Goal: Task Accomplishment & Management: Use online tool/utility

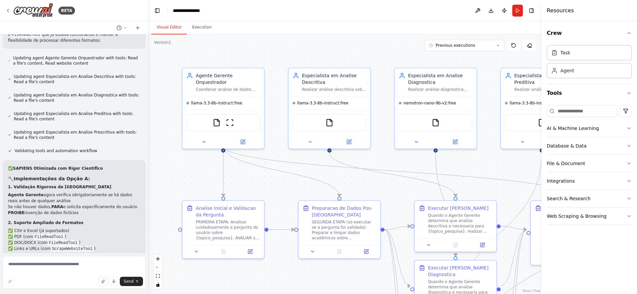
scroll to position [5294, 0]
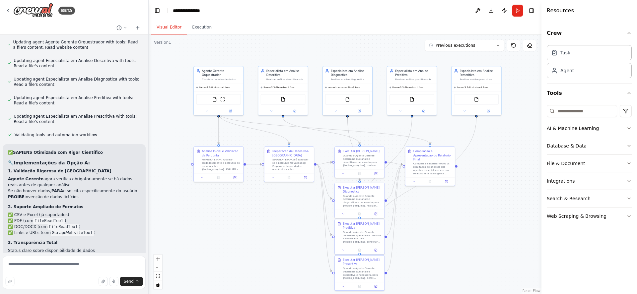
drag, startPoint x: 289, startPoint y: 151, endPoint x: 258, endPoint y: 117, distance: 46.1
click at [258, 117] on div ".deletable-edge-delete-btn { width: 20px; height: 20px; border: 0px solid #ffff…" at bounding box center [345, 164] width 393 height 260
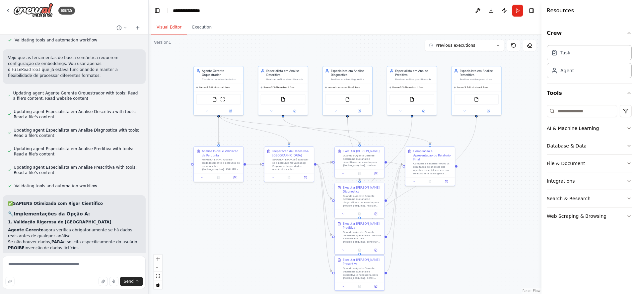
scroll to position [5214, 0]
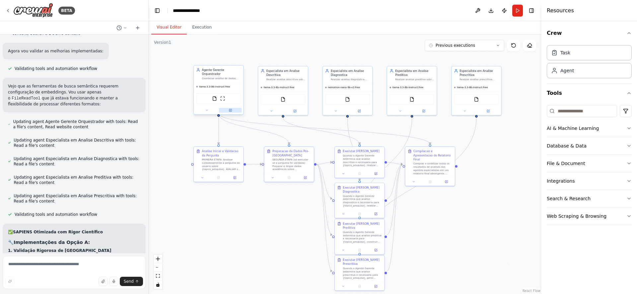
click at [231, 109] on icon at bounding box center [231, 110] width 2 height 2
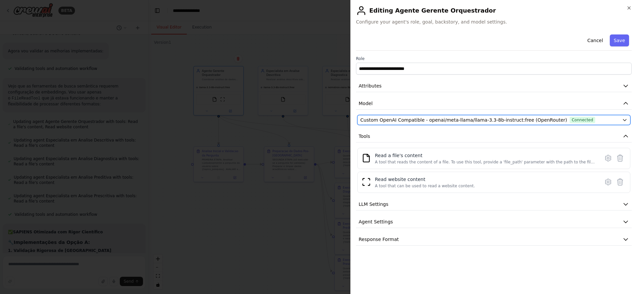
click at [570, 118] on span "Connected" at bounding box center [583, 120] width 26 height 7
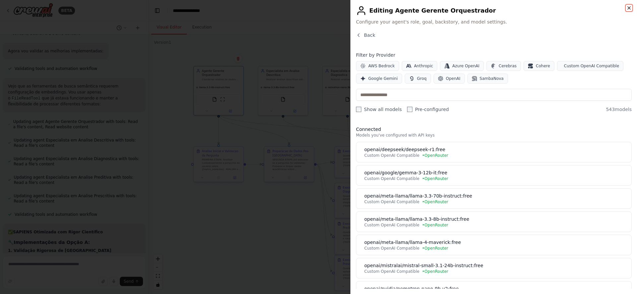
click at [628, 6] on icon "button" at bounding box center [628, 7] width 5 height 5
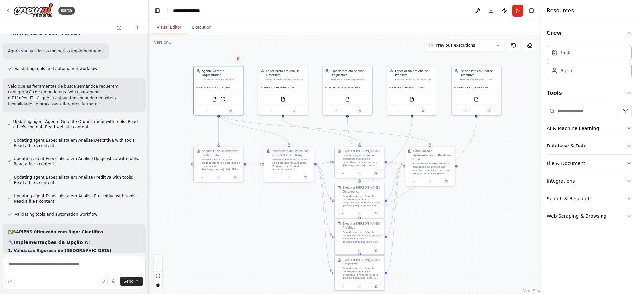
click at [625, 181] on button "Integrations" at bounding box center [589, 180] width 85 height 17
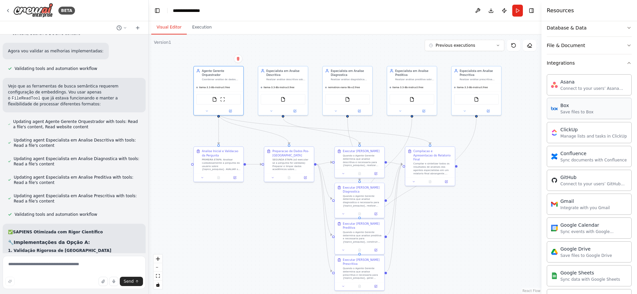
scroll to position [119, 0]
click at [626, 63] on icon "button" at bounding box center [628, 61] width 5 height 5
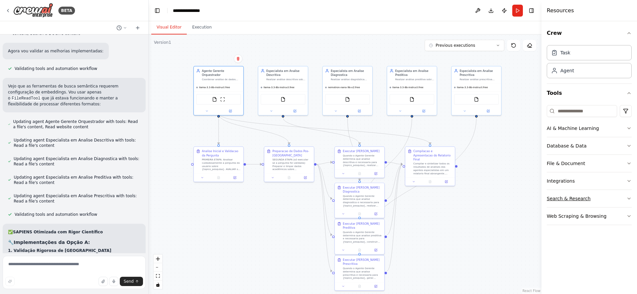
click at [625, 197] on button "Search & Research" at bounding box center [589, 198] width 85 height 17
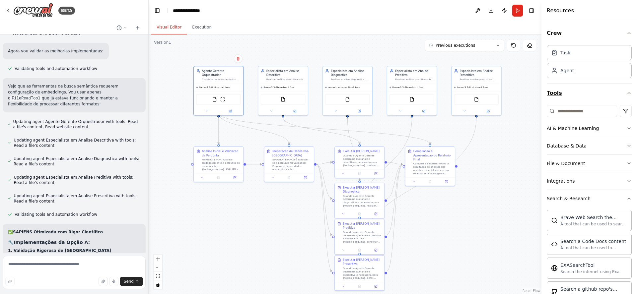
click at [625, 90] on button "Tools" at bounding box center [589, 93] width 85 height 19
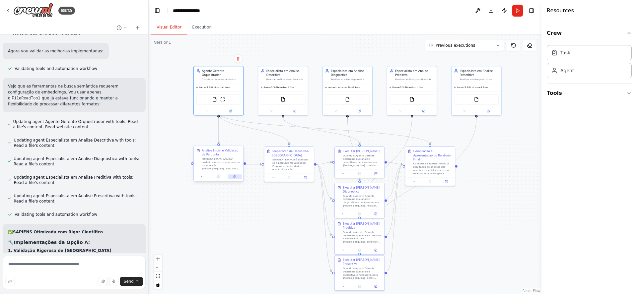
click at [236, 175] on icon at bounding box center [234, 176] width 3 height 3
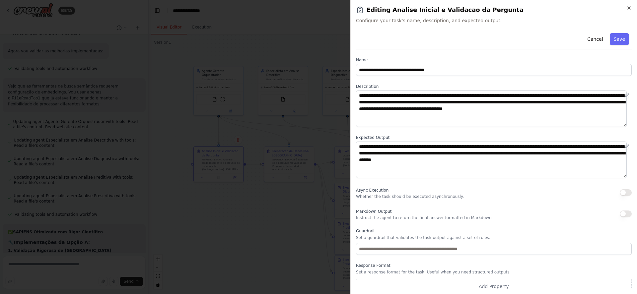
click at [630, 5] on div "**********" at bounding box center [493, 147] width 287 height 294
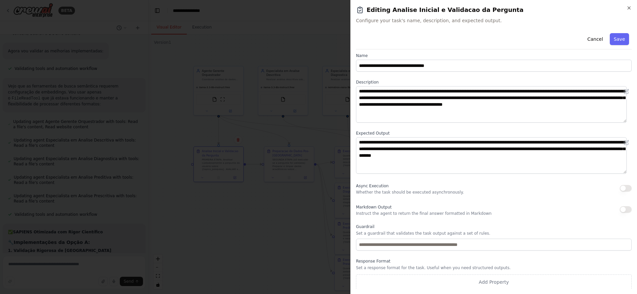
scroll to position [5, 0]
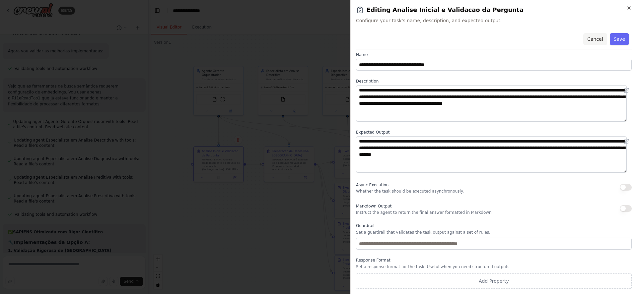
click at [594, 39] on button "Cancel" at bounding box center [595, 39] width 24 height 12
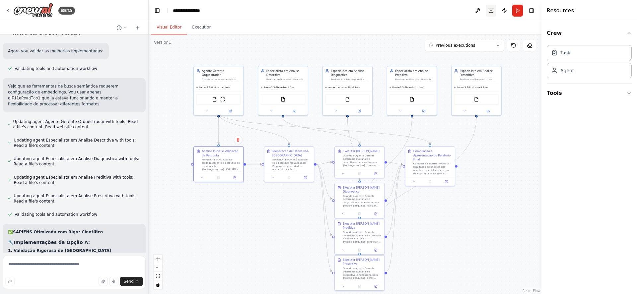
click at [490, 9] on button "Download" at bounding box center [491, 11] width 11 height 12
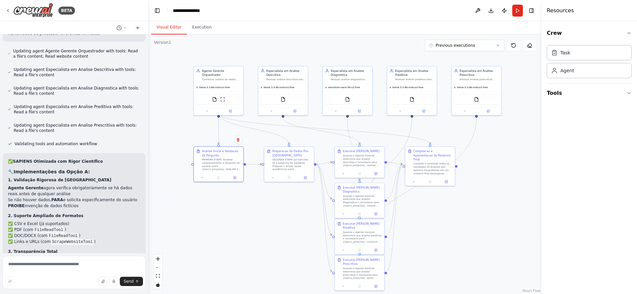
scroll to position [5294, 0]
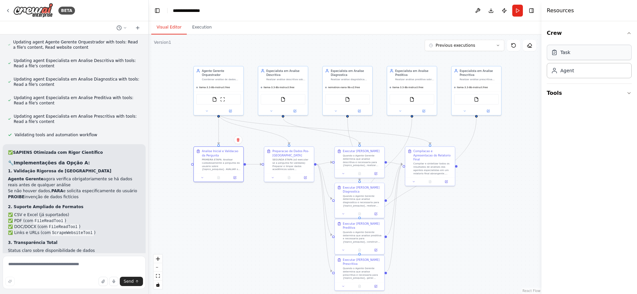
click at [597, 52] on div "Task" at bounding box center [589, 52] width 85 height 15
click at [516, 12] on button "Run" at bounding box center [517, 11] width 11 height 12
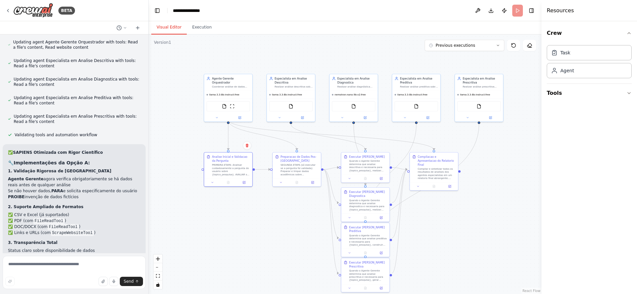
drag, startPoint x: 202, startPoint y: 53, endPoint x: 203, endPoint y: 56, distance: 3.7
click at [203, 56] on div ".deletable-edge-delete-btn { width: 20px; height: 20px; border: 0px solid #ffff…" at bounding box center [345, 164] width 393 height 260
click at [199, 22] on button "Execution" at bounding box center [202, 28] width 30 height 14
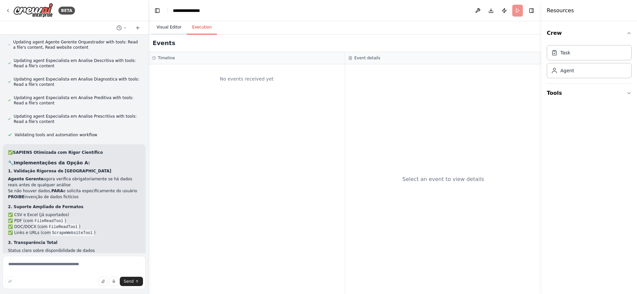
click at [173, 25] on button "Visual Editor" at bounding box center [168, 28] width 35 height 14
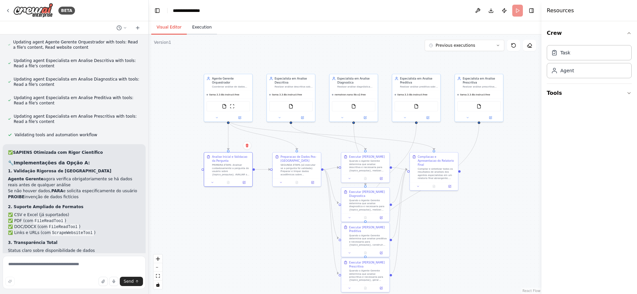
click at [195, 28] on button "Execution" at bounding box center [202, 28] width 30 height 14
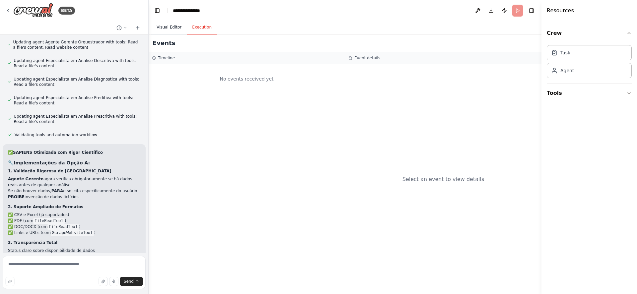
click at [158, 30] on button "Visual Editor" at bounding box center [168, 28] width 35 height 14
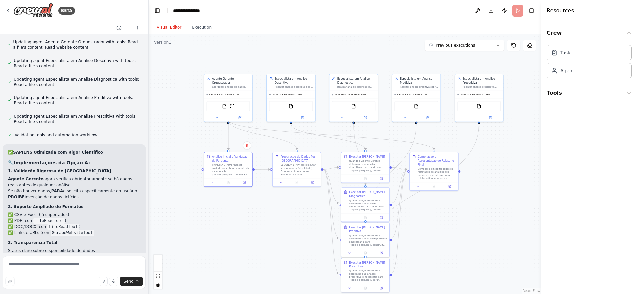
click at [520, 12] on header "**********" at bounding box center [345, 10] width 393 height 21
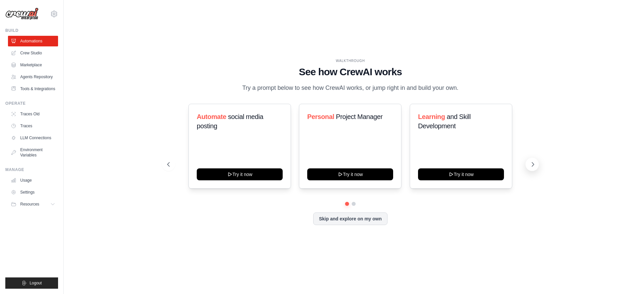
click at [534, 165] on icon at bounding box center [533, 165] width 2 height 4
click at [341, 222] on button "Skip and explore on my own" at bounding box center [350, 218] width 74 height 13
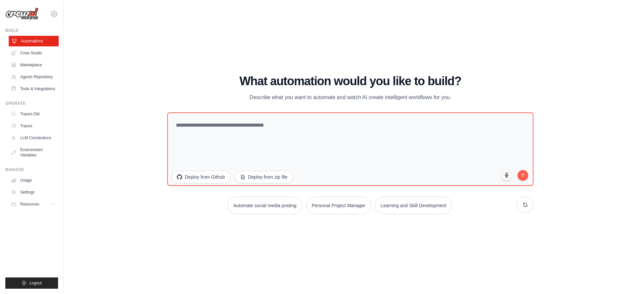
click at [20, 41] on link "Automations" at bounding box center [34, 41] width 50 height 11
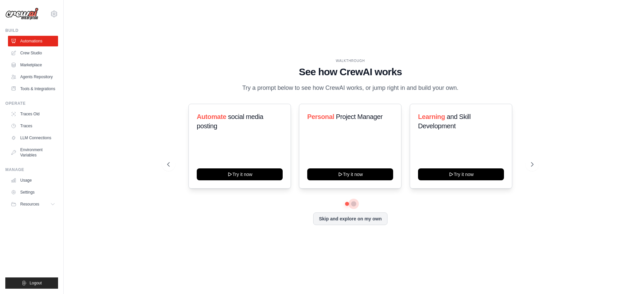
click at [353, 203] on button at bounding box center [353, 203] width 5 height 5
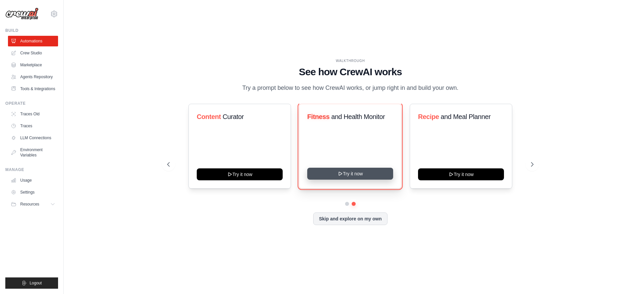
click at [359, 175] on button "Try it now" at bounding box center [350, 174] width 86 height 12
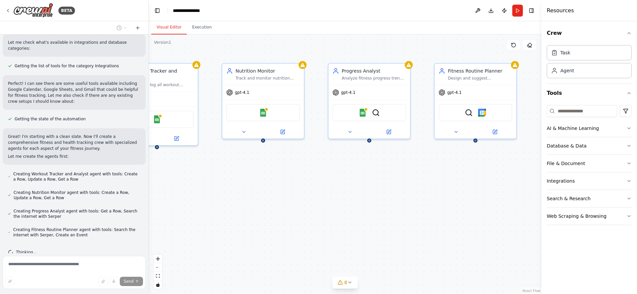
scroll to position [197, 0]
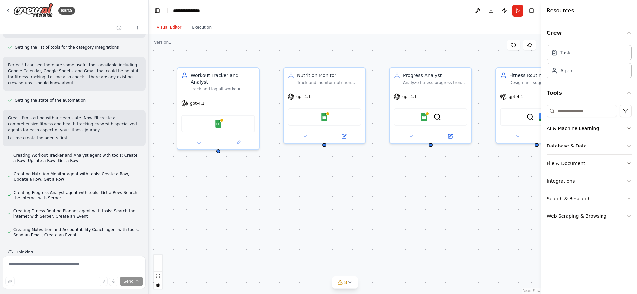
drag, startPoint x: 395, startPoint y: 210, endPoint x: 390, endPoint y: 210, distance: 5.0
click at [390, 210] on div "Workout Tracker and Analyst Track and log all workout activities for {user_name…" at bounding box center [345, 164] width 393 height 260
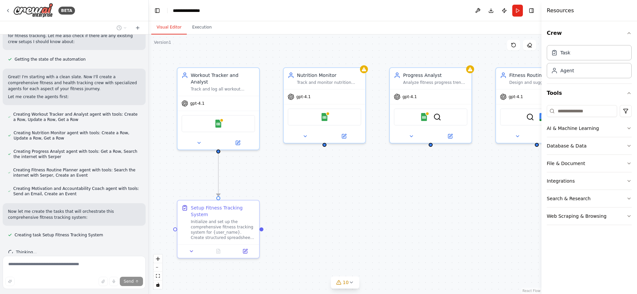
scroll to position [251, 0]
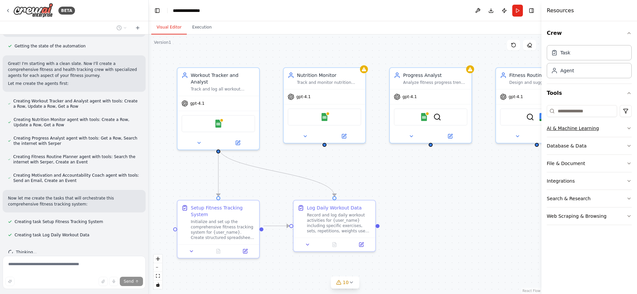
click at [625, 127] on button "AI & Machine Learning" at bounding box center [589, 128] width 85 height 17
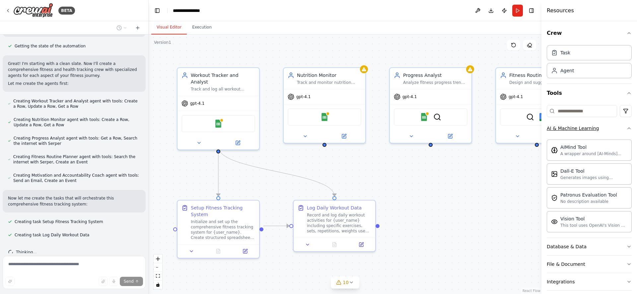
scroll to position [264, 0]
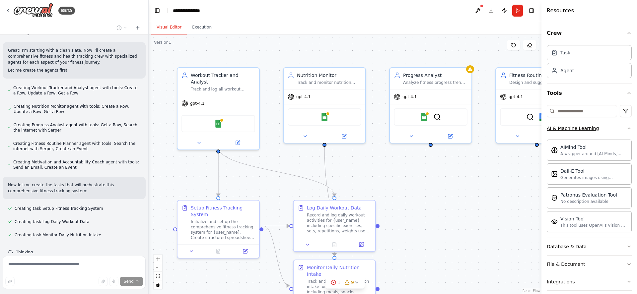
click at [626, 127] on icon "button" at bounding box center [628, 128] width 5 height 5
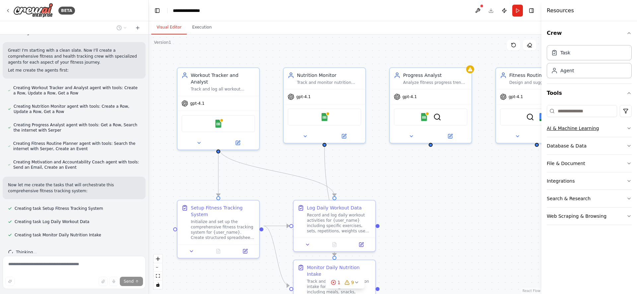
scroll to position [278, 0]
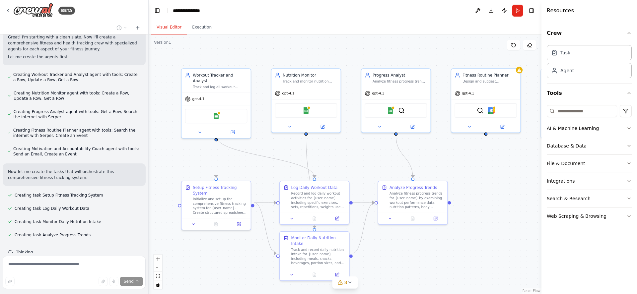
drag, startPoint x: 402, startPoint y: 174, endPoint x: 358, endPoint y: 155, distance: 48.3
click at [358, 155] on div ".deletable-edge-delete-btn { width: 20px; height: 20px; border: 0px solid #ffff…" at bounding box center [345, 164] width 393 height 260
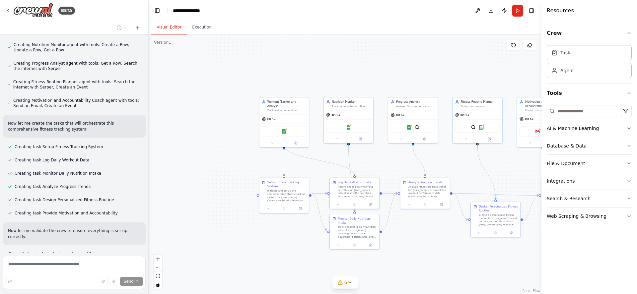
scroll to position [339, 0]
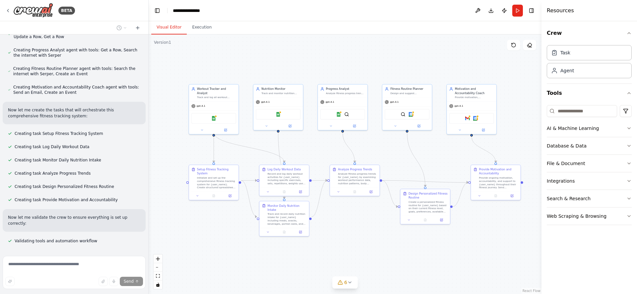
drag, startPoint x: 456, startPoint y: 170, endPoint x: 386, endPoint y: 157, distance: 71.5
click at [386, 157] on div ".deletable-edge-delete-btn { width: 20px; height: 20px; border: 0px solid #ffff…" at bounding box center [345, 164] width 393 height 260
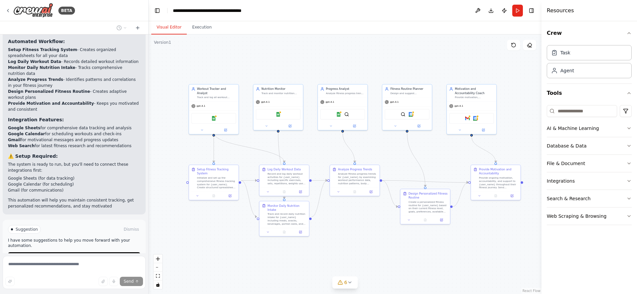
scroll to position [717, 0]
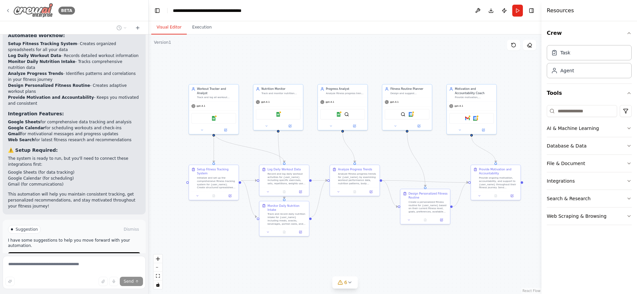
click at [6, 9] on icon at bounding box center [7, 10] width 5 height 5
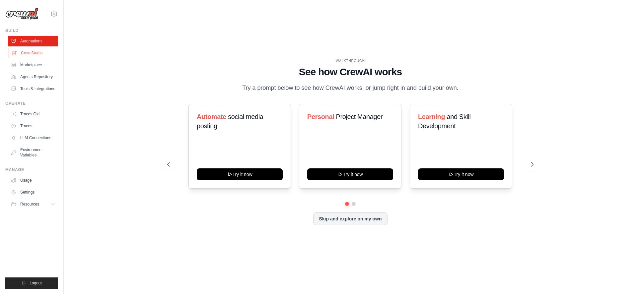
click at [37, 55] on link "Crew Studio" at bounding box center [34, 53] width 50 height 11
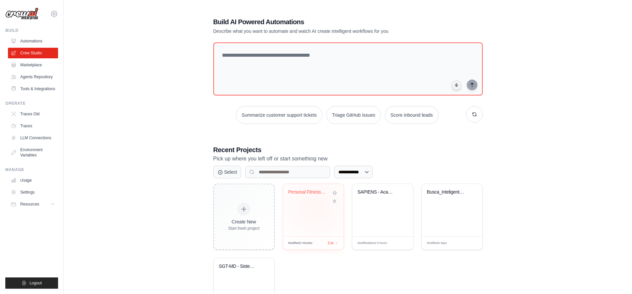
click at [315, 207] on div "Personal Fitness & Health Tracking ..." at bounding box center [313, 210] width 61 height 52
click at [36, 136] on link "LLM Connections" at bounding box center [34, 138] width 50 height 11
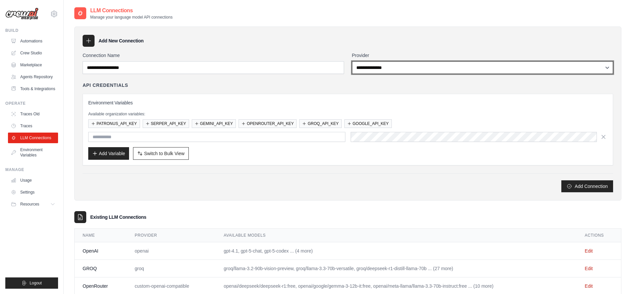
select select "**********"
click at [352, 61] on select "**********" at bounding box center [482, 67] width 261 height 13
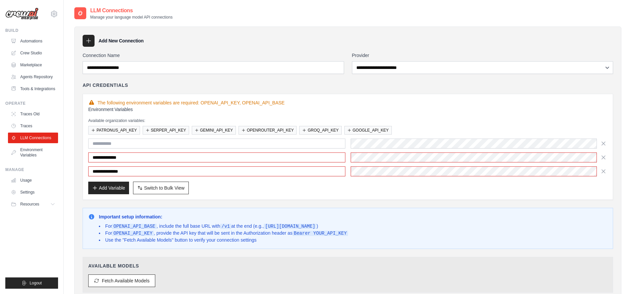
drag, startPoint x: 357, startPoint y: 225, endPoint x: 352, endPoint y: 224, distance: 5.3
click at [316, 224] on code "https://api.your-service.com/v1" at bounding box center [290, 226] width 53 height 5
click at [19, 151] on link "Environment Variables" at bounding box center [34, 153] width 50 height 16
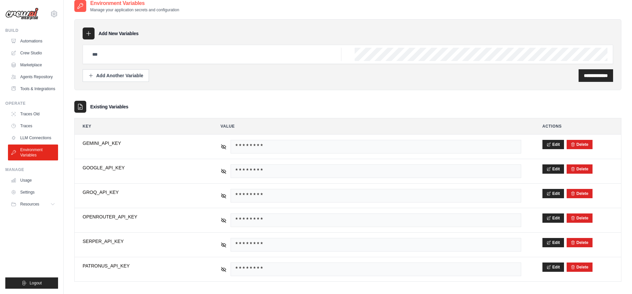
scroll to position [13, 0]
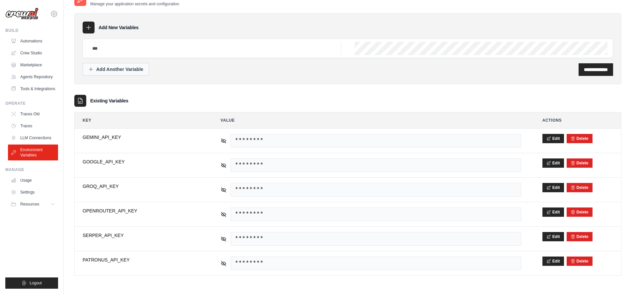
click at [119, 71] on div "Add Another Variable" at bounding box center [115, 69] width 55 height 7
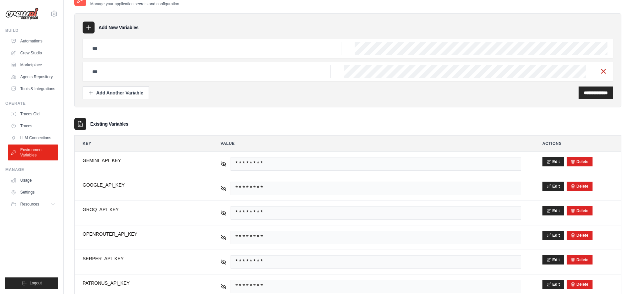
click at [603, 71] on line "button" at bounding box center [603, 71] width 4 height 4
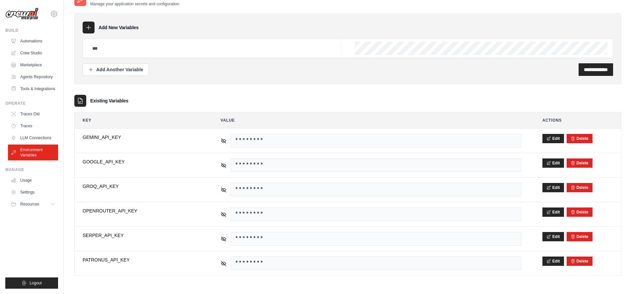
scroll to position [0, 0]
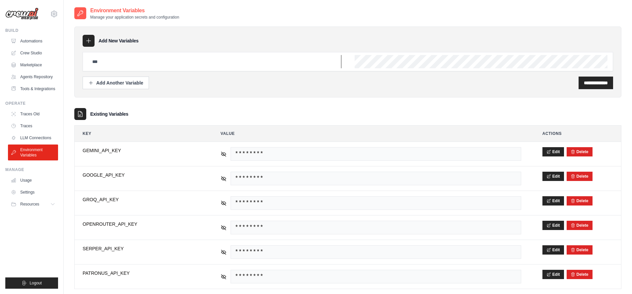
click at [207, 59] on input "text" at bounding box center [214, 61] width 253 height 13
click at [379, 106] on div "**********" at bounding box center [347, 154] width 547 height 269
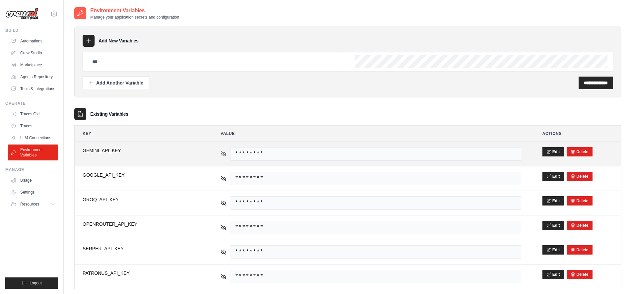
click at [224, 154] on icon at bounding box center [223, 154] width 5 height 5
click at [224, 154] on icon at bounding box center [224, 154] width 6 height 6
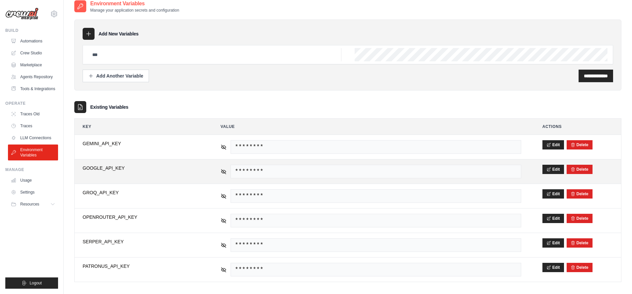
scroll to position [13, 0]
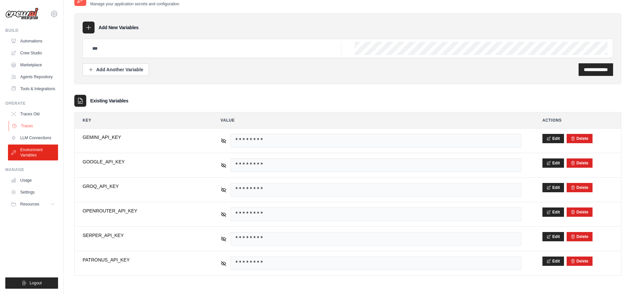
click at [23, 124] on link "Traces" at bounding box center [34, 126] width 50 height 11
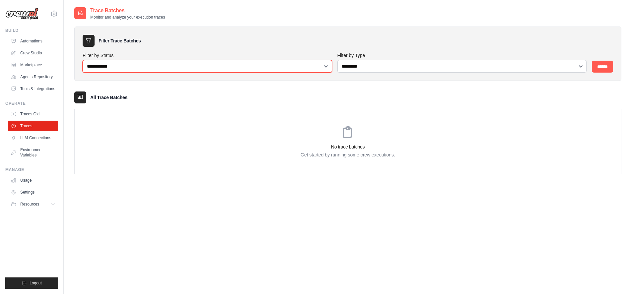
click at [113, 67] on select "**********" at bounding box center [207, 66] width 249 height 13
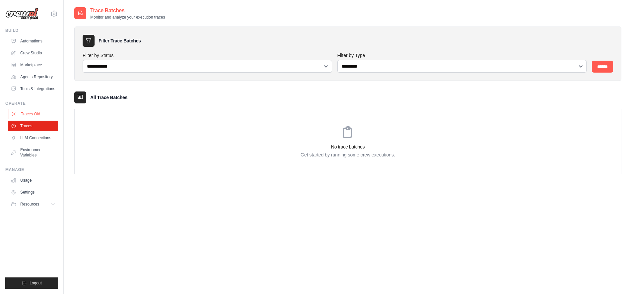
click at [36, 113] on link "Traces Old" at bounding box center [34, 114] width 50 height 11
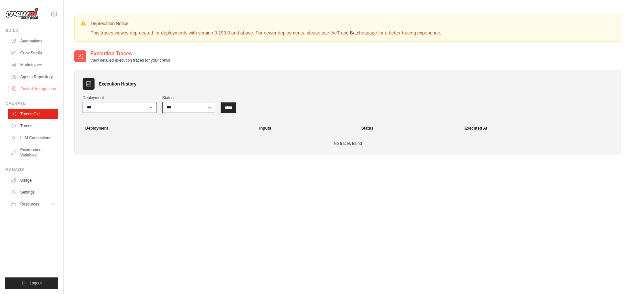
click at [28, 92] on link "Tools & Integrations" at bounding box center [34, 89] width 50 height 11
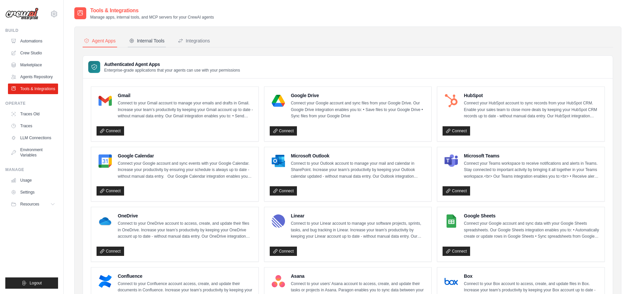
click at [143, 40] on div "Internal Tools" at bounding box center [146, 40] width 35 height 7
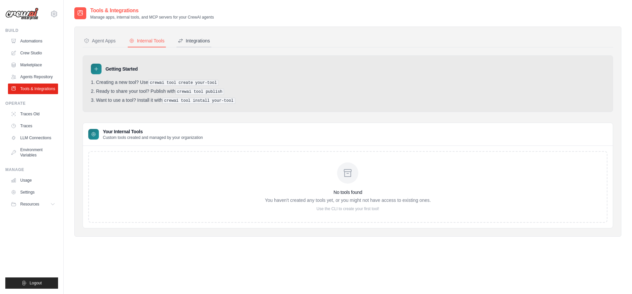
click at [194, 41] on div "Integrations" at bounding box center [194, 40] width 32 height 7
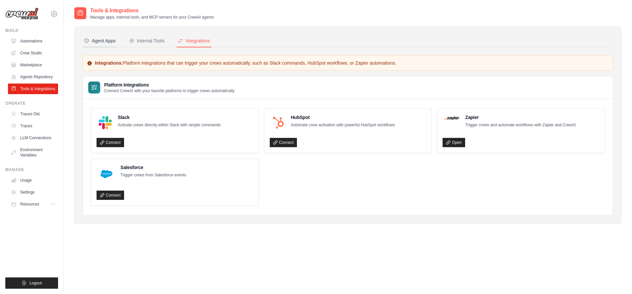
click at [104, 40] on div "Agent Apps" at bounding box center [100, 40] width 32 height 7
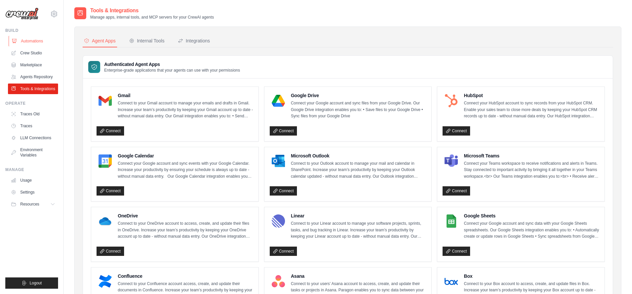
click at [29, 39] on link "Automations" at bounding box center [34, 41] width 50 height 11
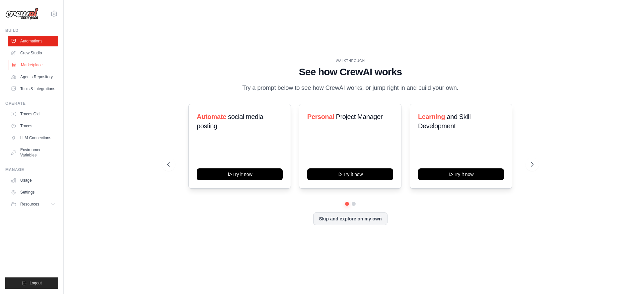
click at [35, 62] on link "Marketplace" at bounding box center [34, 65] width 50 height 11
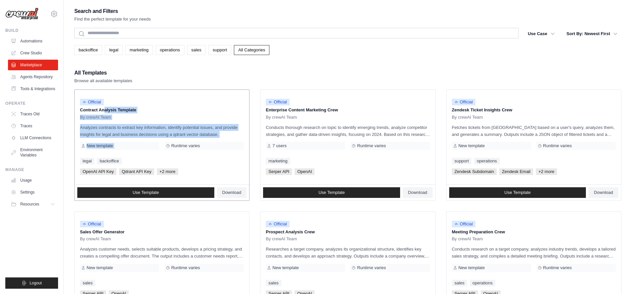
drag, startPoint x: 81, startPoint y: 111, endPoint x: 231, endPoint y: 139, distance: 152.6
click at [231, 139] on div "Official Contract Analysis Template By crewAI Team Analyzes contracts to extrac…" at bounding box center [162, 137] width 174 height 95
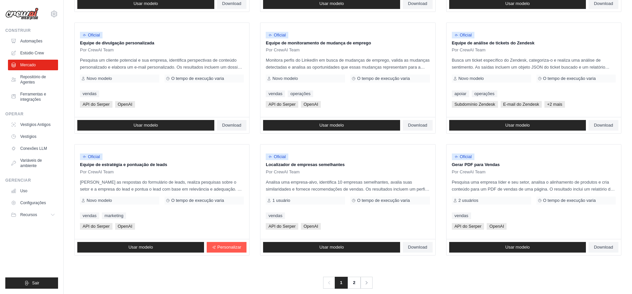
scroll to position [320, 0]
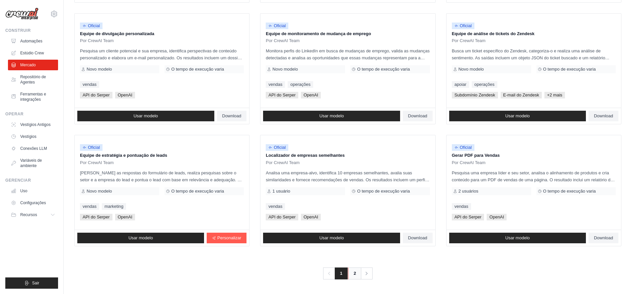
click at [354, 274] on font "2" at bounding box center [355, 273] width 2 height 5
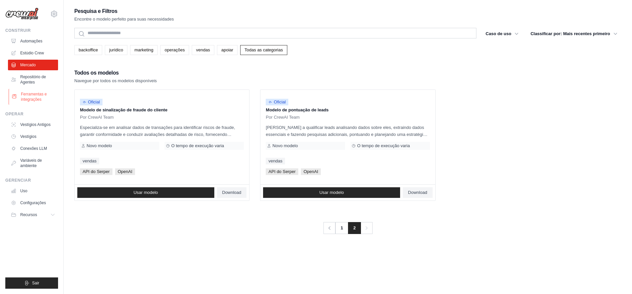
click at [32, 100] on font "Ferramentas e integrações" at bounding box center [34, 97] width 26 height 10
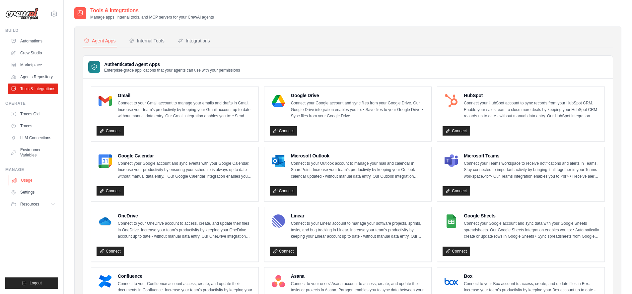
click at [25, 179] on link "Usage" at bounding box center [34, 180] width 50 height 11
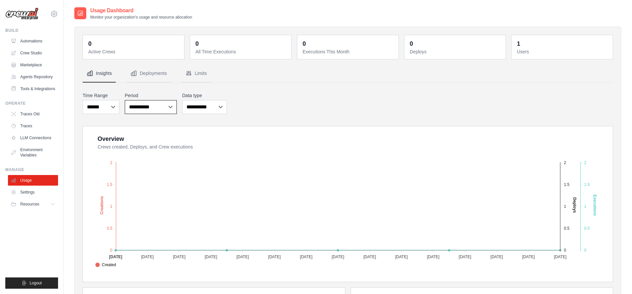
click at [125, 100] on select "**********" at bounding box center [151, 107] width 52 height 14
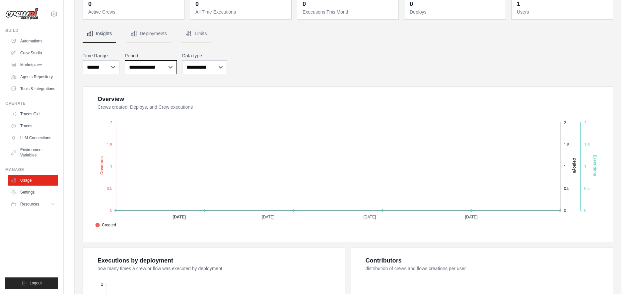
click at [125, 60] on select "**********" at bounding box center [151, 67] width 52 height 14
select select "**********"
click at [125, 60] on select "**********" at bounding box center [151, 67] width 52 height 14
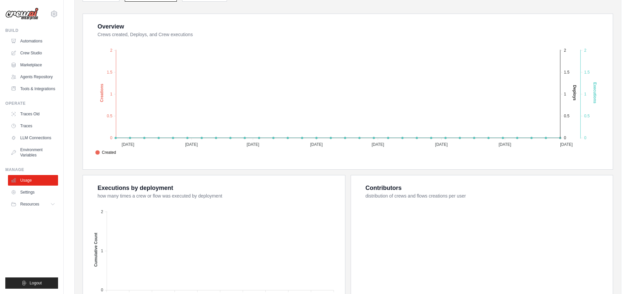
scroll to position [0, 0]
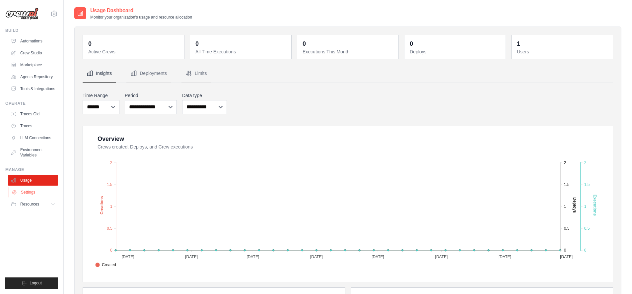
click at [27, 191] on link "Settings" at bounding box center [34, 192] width 50 height 11
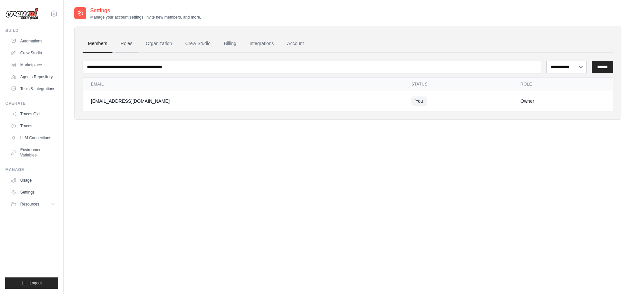
click at [129, 42] on link "Roles" at bounding box center [126, 44] width 23 height 18
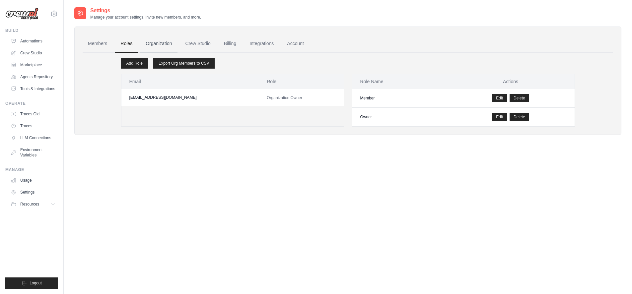
click at [148, 43] on link "Organization" at bounding box center [158, 44] width 37 height 18
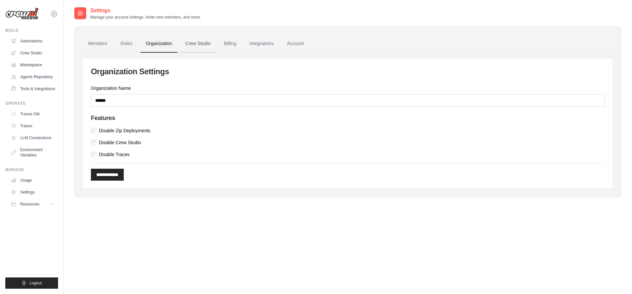
click at [199, 43] on link "Crew Studio" at bounding box center [198, 44] width 36 height 18
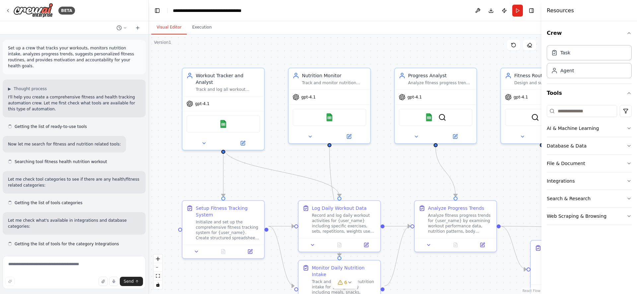
scroll to position [643, 0]
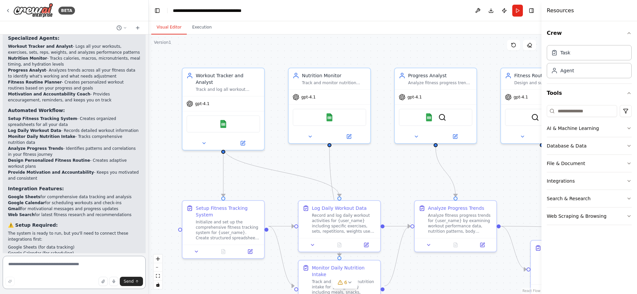
click at [70, 269] on textarea at bounding box center [74, 272] width 143 height 33
type textarea "**********"
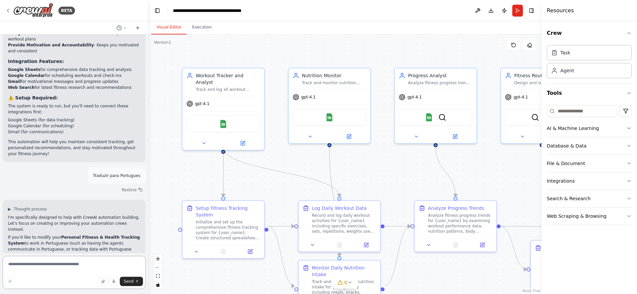
scroll to position [776, 0]
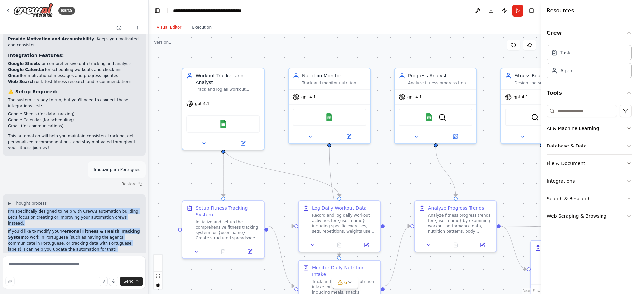
drag, startPoint x: 7, startPoint y: 170, endPoint x: 105, endPoint y: 237, distance: 118.9
click at [105, 237] on div "▶ Thought process I'm specifically designed to help with CrewAI automation buil…" at bounding box center [74, 247] width 143 height 107
click at [103, 229] on p "If you'd like to modify your Personal Fitness & Health Tracking System to work …" at bounding box center [74, 241] width 132 height 24
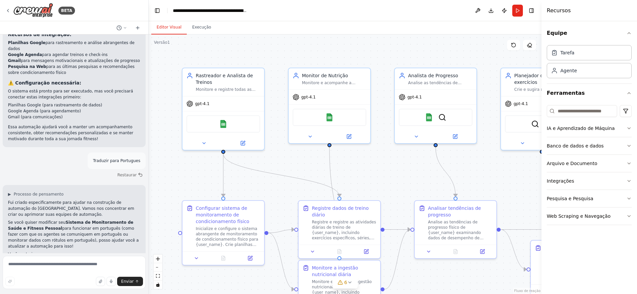
scroll to position [881, 0]
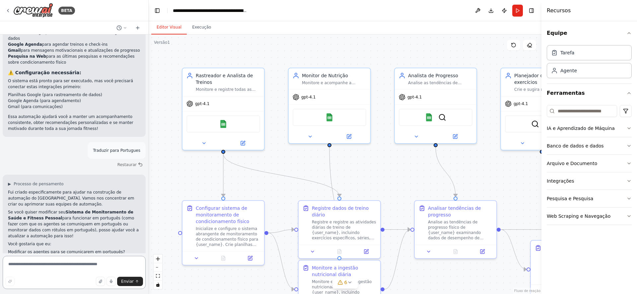
click at [88, 264] on textarea at bounding box center [74, 272] width 143 height 33
type textarea "**********"
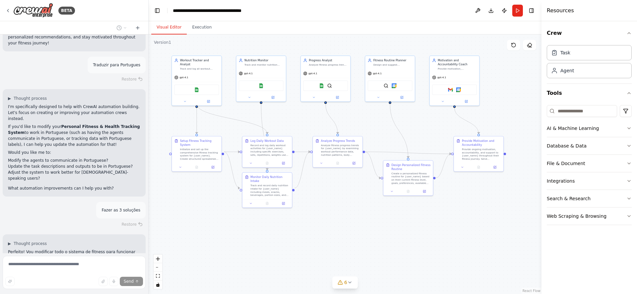
scroll to position [894, 0]
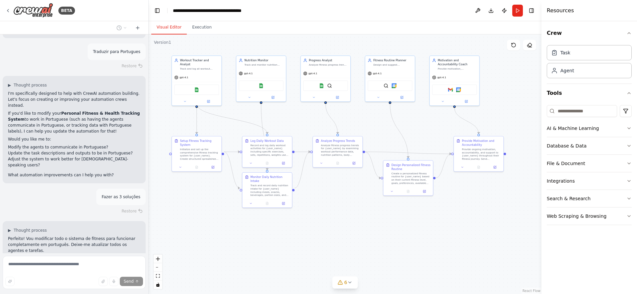
drag, startPoint x: 372, startPoint y: 261, endPoint x: 305, endPoint y: 248, distance: 68.5
click at [305, 248] on div ".deletable-edge-delete-btn { width: 20px; height: 20px; border: 0px solid #ffff…" at bounding box center [345, 164] width 393 height 260
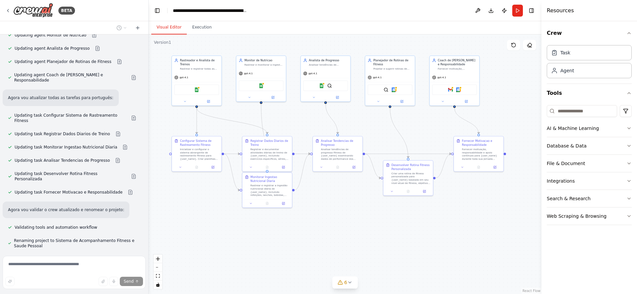
scroll to position [1213, 0]
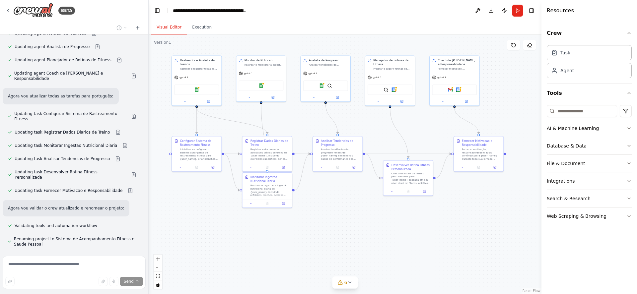
click at [67, 289] on span "Run Automation" at bounding box center [77, 291] width 32 height 5
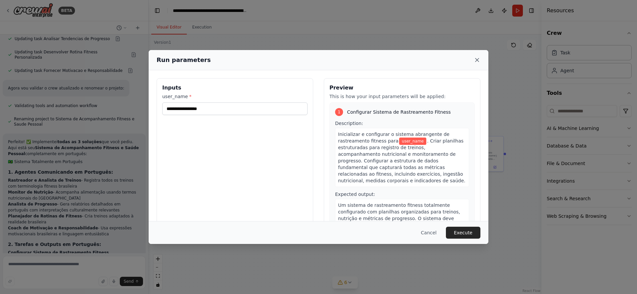
click at [477, 59] on icon at bounding box center [477, 60] width 7 height 7
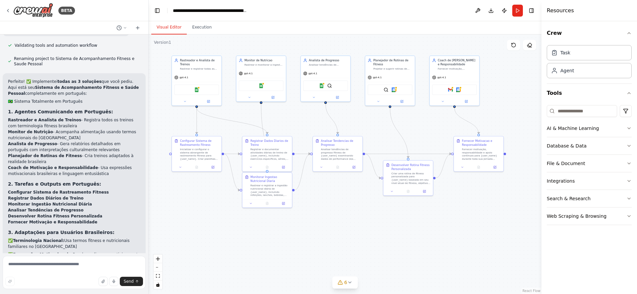
scroll to position [1433, 0]
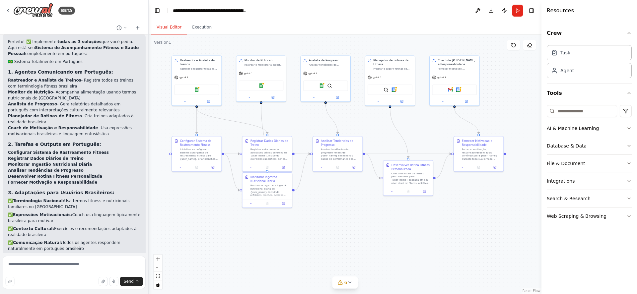
drag, startPoint x: 8, startPoint y: 207, endPoint x: 66, endPoint y: 218, distance: 58.4
click at [66, 278] on ul "Google Planilhas (para rastreamento de dados) Google Agenda (para agendamentos)…" at bounding box center [74, 287] width 132 height 18
drag, startPoint x: 22, startPoint y: 91, endPoint x: 85, endPoint y: 91, distance: 63.4
click at [85, 162] on li "Monitorar Ingestão Nutricional Diária" at bounding box center [74, 165] width 132 height 6
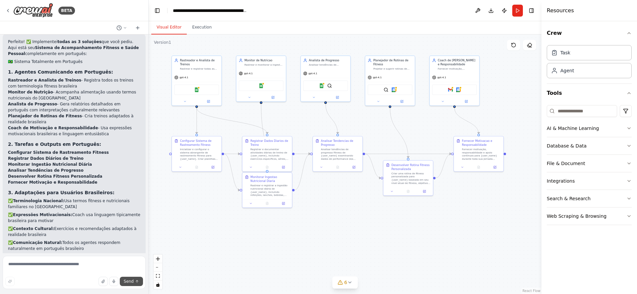
click at [131, 281] on span "Send" at bounding box center [129, 281] width 10 height 5
click at [125, 280] on span "Send" at bounding box center [129, 281] width 10 height 5
click at [517, 10] on button "Run" at bounding box center [517, 11] width 11 height 12
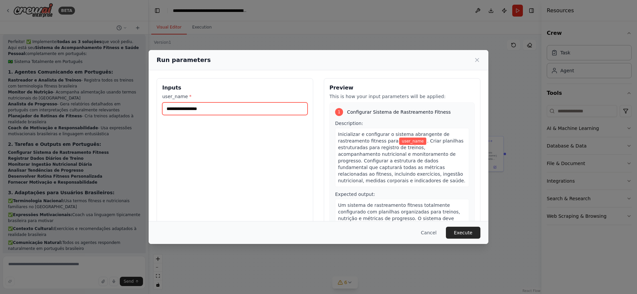
click at [198, 112] on input "user_name *" at bounding box center [234, 108] width 145 height 13
type input "********"
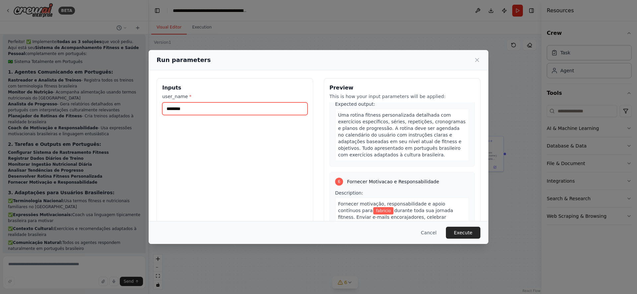
scroll to position [827, 0]
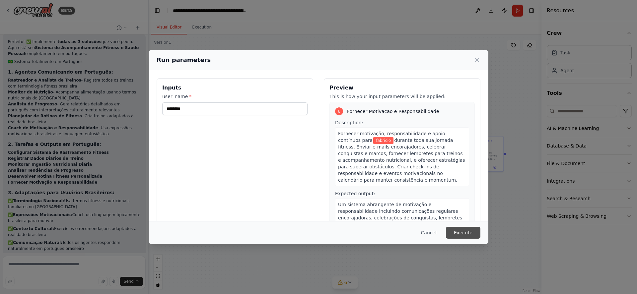
click at [455, 233] on button "Execute" at bounding box center [463, 233] width 34 height 12
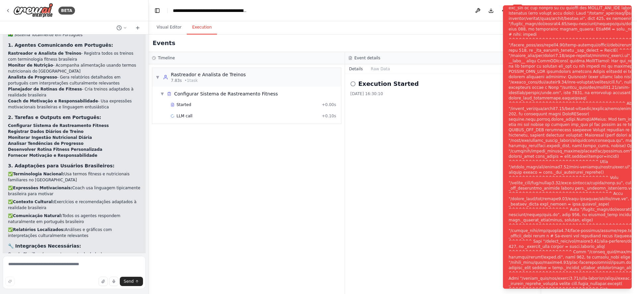
scroll to position [1487, 0]
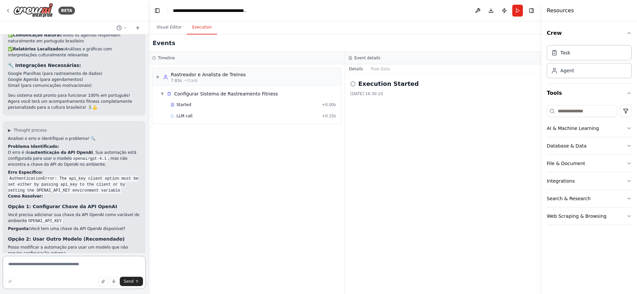
scroll to position [1649, 0]
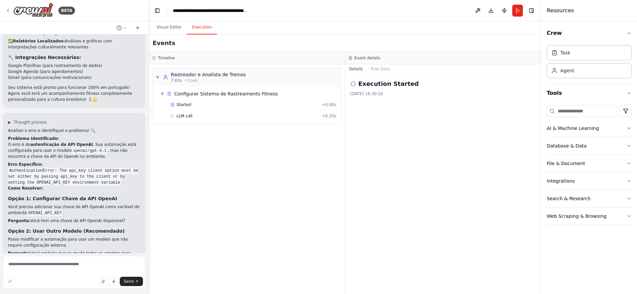
click at [63, 196] on strong "Opção 1: Configurar Chave da API OpenAI" at bounding box center [62, 198] width 109 height 5
drag, startPoint x: 44, startPoint y: 139, endPoint x: 33, endPoint y: 137, distance: 11.8
click at [33, 210] on code "OPENAI_API_KEY" at bounding box center [45, 213] width 36 height 6
click at [8, 13] on icon at bounding box center [7, 10] width 5 height 5
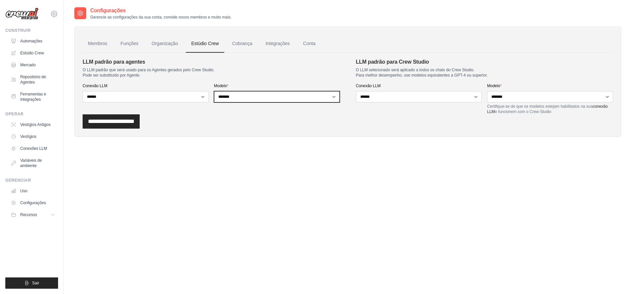
click at [233, 97] on select "**********" at bounding box center [277, 96] width 126 height 11
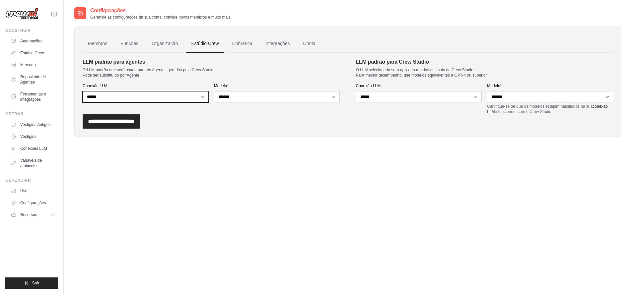
drag, startPoint x: 178, startPoint y: 95, endPoint x: 284, endPoint y: 136, distance: 113.1
click at [284, 136] on div "**********" at bounding box center [347, 82] width 547 height 110
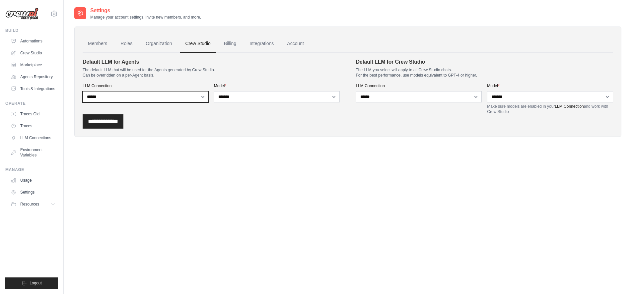
select select "******"
click at [83, 91] on select "**********" at bounding box center [146, 96] width 126 height 11
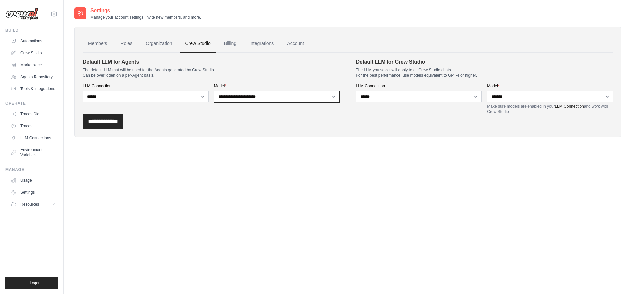
select select "**********"
click at [214, 91] on select "**********" at bounding box center [277, 96] width 126 height 11
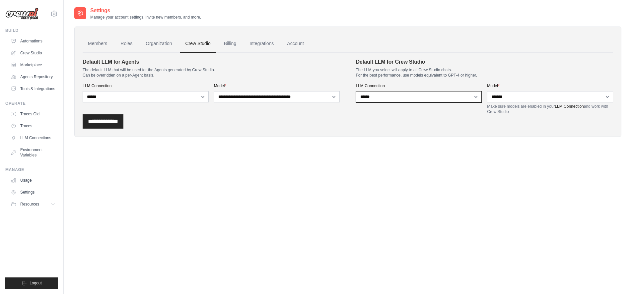
drag, startPoint x: 445, startPoint y: 97, endPoint x: 442, endPoint y: 123, distance: 25.8
click at [442, 123] on form "**********" at bounding box center [348, 93] width 530 height 71
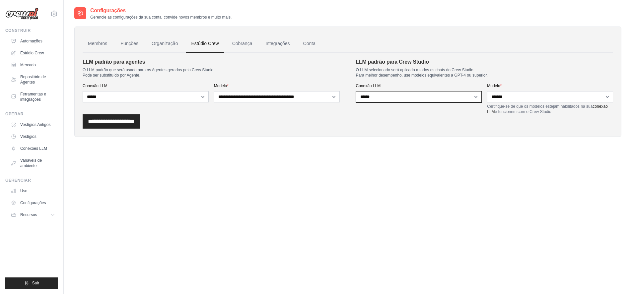
click at [407, 95] on select "**********" at bounding box center [419, 96] width 126 height 11
select select
click at [356, 91] on select "**********" at bounding box center [419, 96] width 126 height 11
drag, startPoint x: 116, startPoint y: 61, endPoint x: 134, endPoint y: 63, distance: 17.7
click at [134, 63] on font "LLM padrão para agentes" at bounding box center [114, 62] width 62 height 6
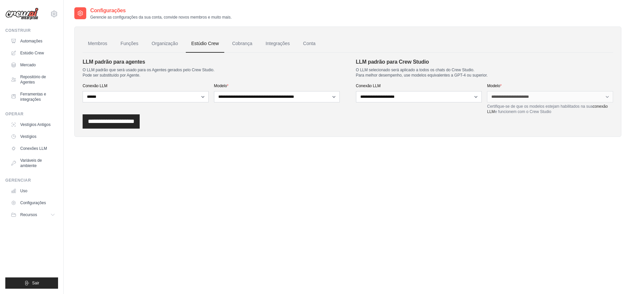
click at [142, 83] on div "**********" at bounding box center [211, 86] width 257 height 56
click at [101, 121] on input "**********" at bounding box center [111, 121] width 57 height 14
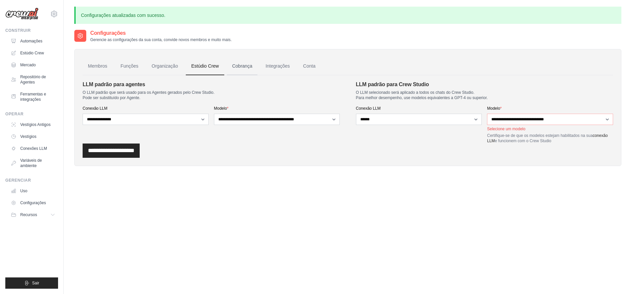
click at [243, 68] on font "Cobrança" at bounding box center [242, 65] width 20 height 5
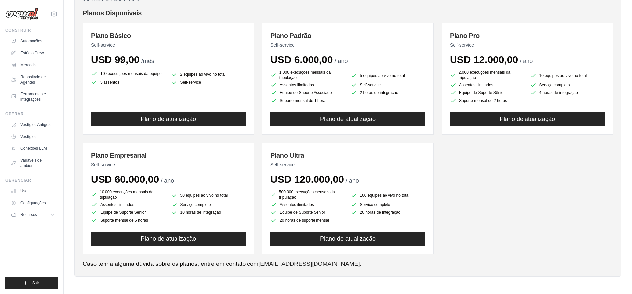
scroll to position [29, 0]
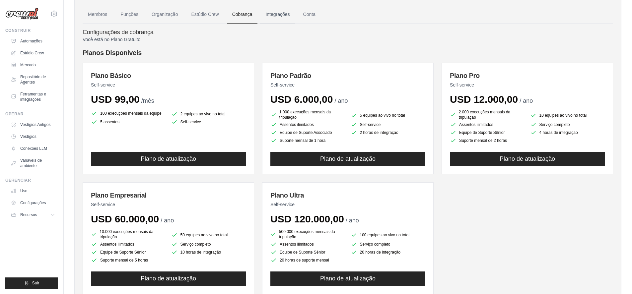
click at [278, 15] on font "Integrações" at bounding box center [277, 14] width 24 height 5
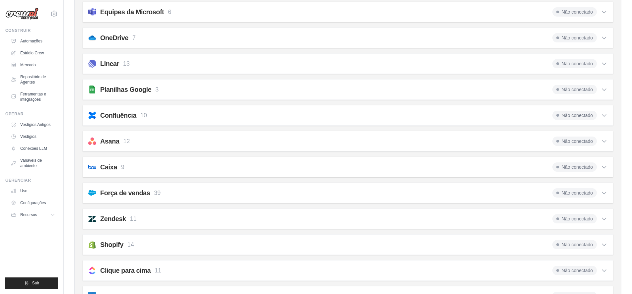
scroll to position [263, 0]
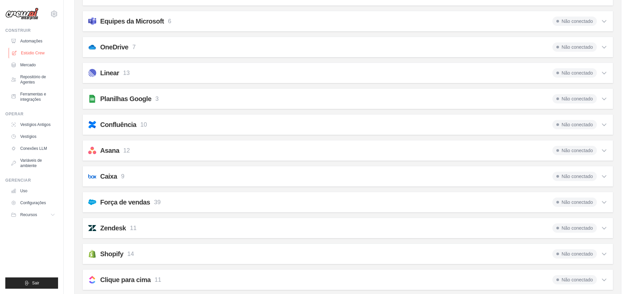
click at [29, 54] on font "Estúdio Crew" at bounding box center [33, 53] width 24 height 5
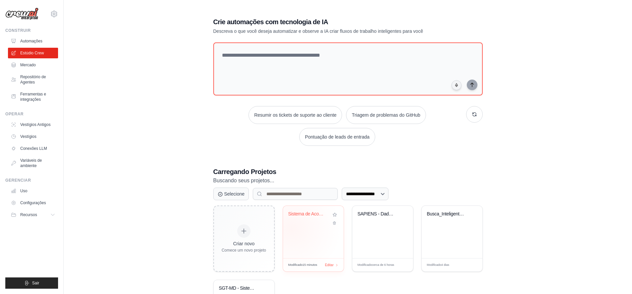
click at [292, 229] on div "Sistema de Acompanhamento Fitness e..." at bounding box center [313, 232] width 61 height 52
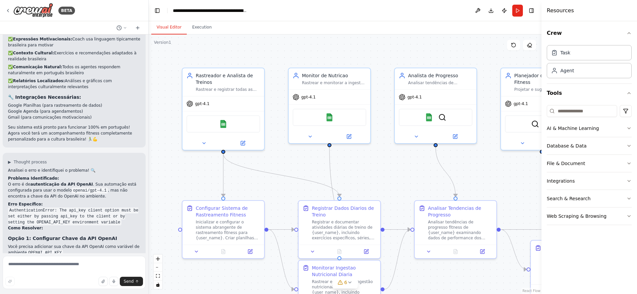
scroll to position [1649, 0]
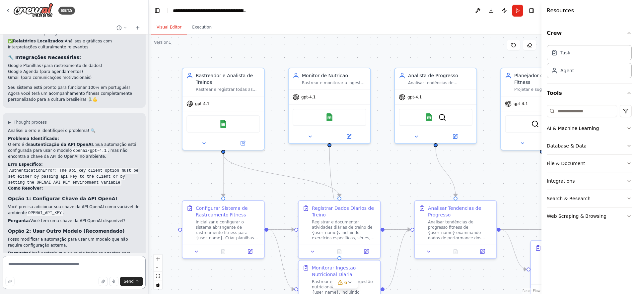
click at [50, 264] on textarea at bounding box center [74, 272] width 143 height 33
type textarea "**********"
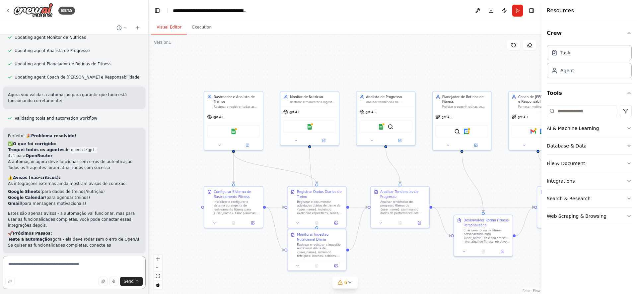
scroll to position [2092, 0]
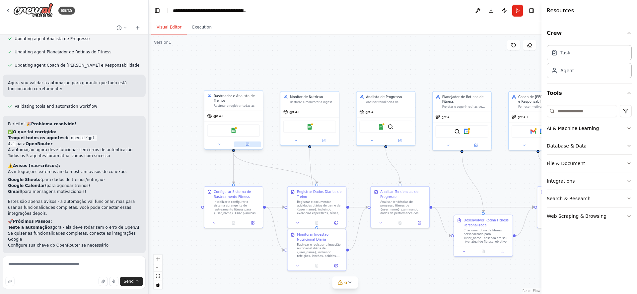
click at [248, 144] on icon at bounding box center [248, 144] width 2 height 2
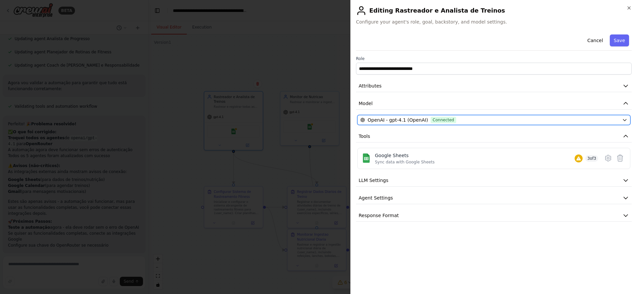
click at [556, 119] on div "OpenAI - gpt-4.1 (OpenAI) Connected" at bounding box center [489, 120] width 259 height 7
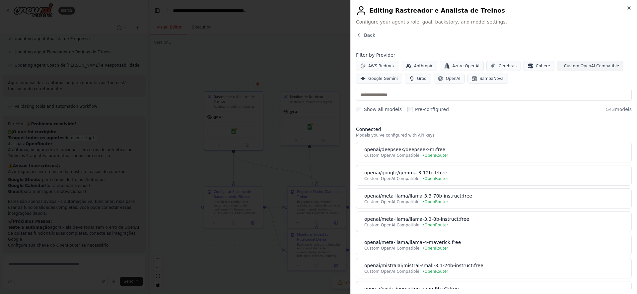
click at [570, 69] on button "Custom OpenAI Compatible" at bounding box center [590, 66] width 66 height 10
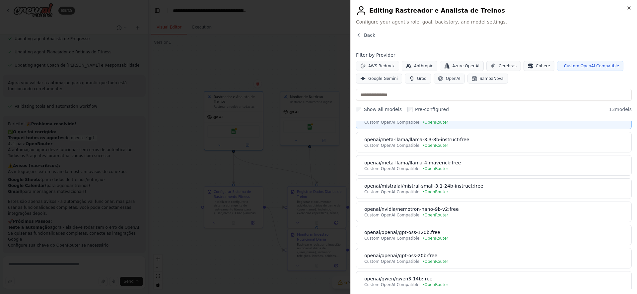
scroll to position [0, 0]
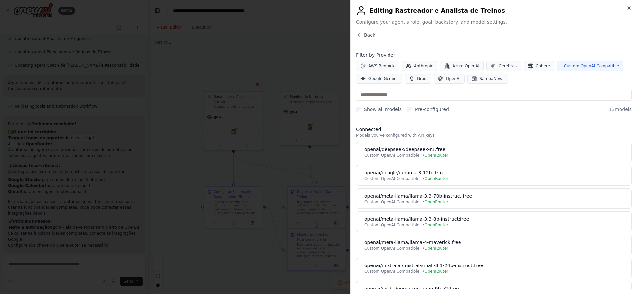
click at [461, 89] on div "Filter by Provider AWS Bedrock Anthropic Azure OpenAI Cerebras Cohere Custom Op…" at bounding box center [494, 82] width 276 height 61
click at [473, 100] on input "text" at bounding box center [494, 95] width 276 height 12
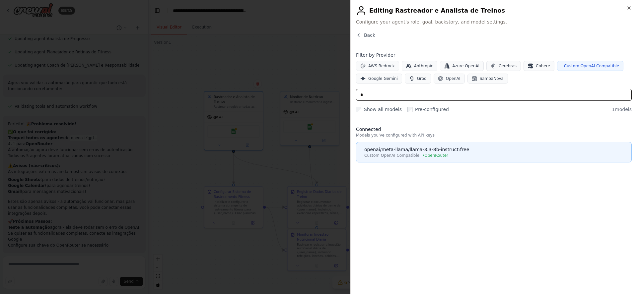
type input "*"
click at [427, 152] on div "openai/meta-llama/llama-3.3-8b-instruct:free" at bounding box center [495, 149] width 263 height 7
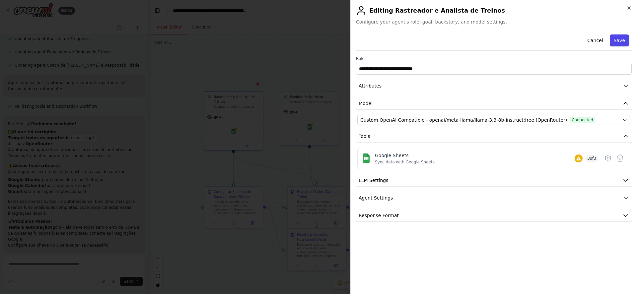
click at [619, 39] on button "Save" at bounding box center [619, 40] width 19 height 12
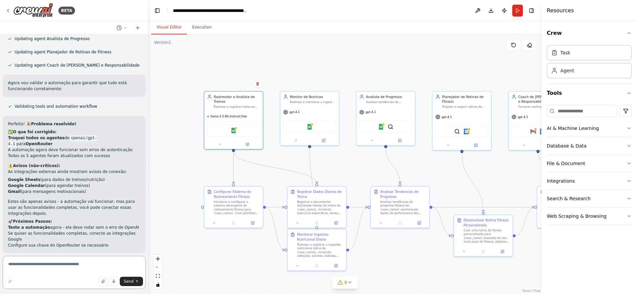
click at [70, 268] on textarea at bounding box center [74, 272] width 143 height 33
type textarea "**********"
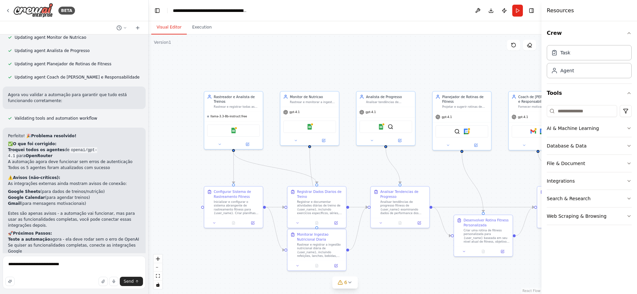
scroll to position [2127, 0]
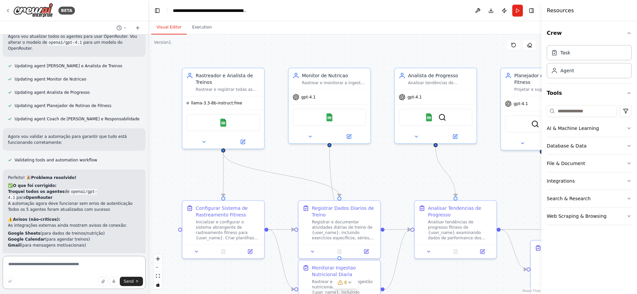
click at [77, 265] on textarea at bounding box center [74, 272] width 143 height 33
paste textarea "**********"
type textarea "**********"
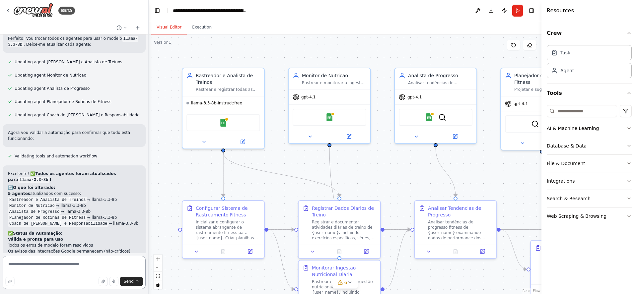
scroll to position [2397, 0]
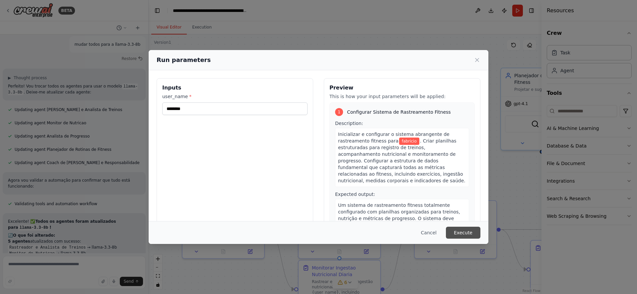
click at [466, 236] on button "Execute" at bounding box center [463, 233] width 34 height 12
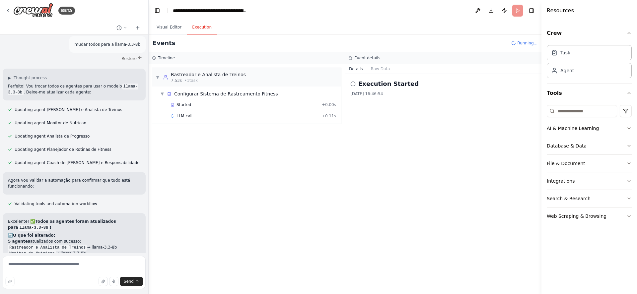
scroll to position [2397, 0]
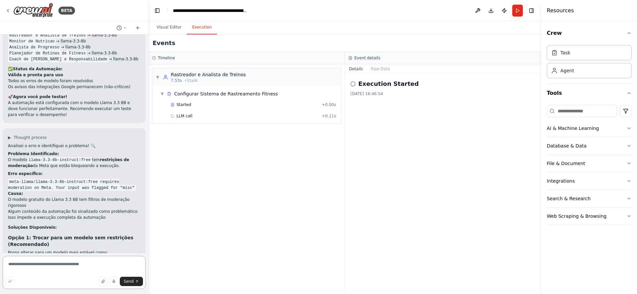
scroll to position [2561, 0]
